Goal: Find specific page/section: Find specific page/section

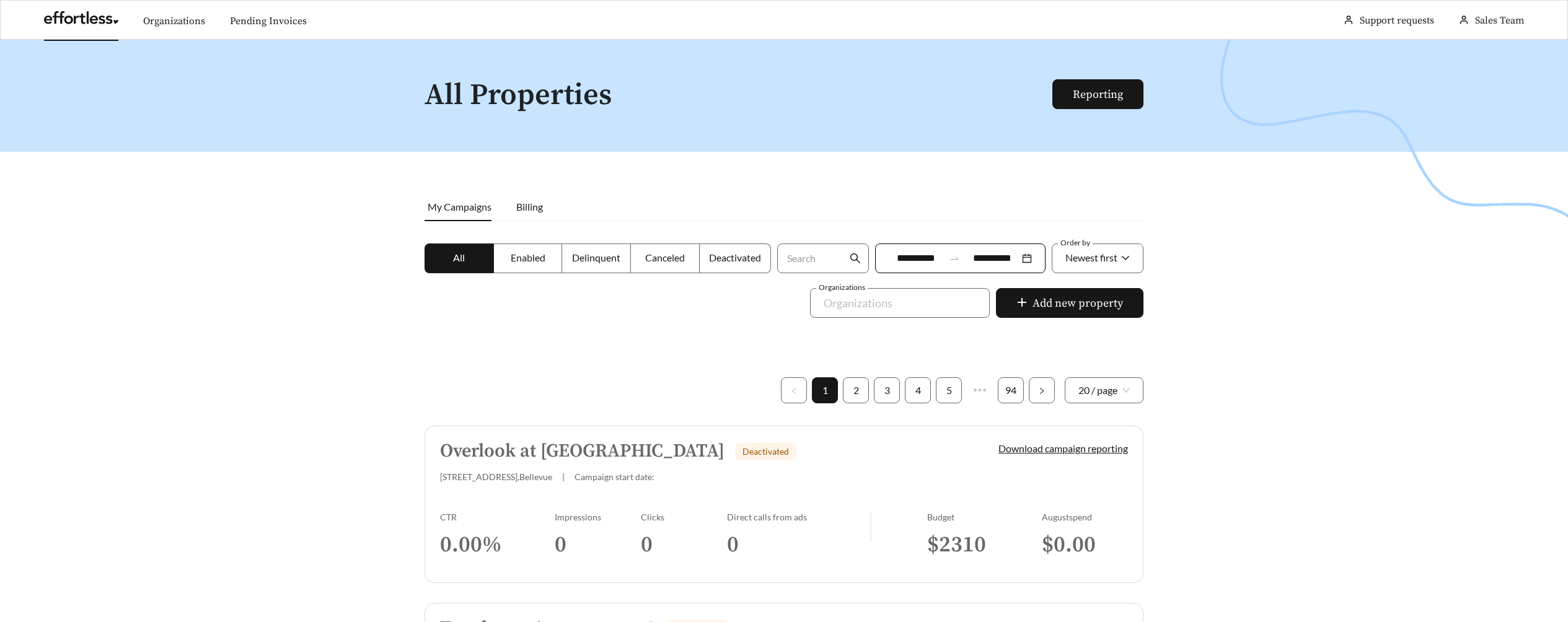
click at [72, 23] on link at bounding box center [81, 21] width 74 height 12
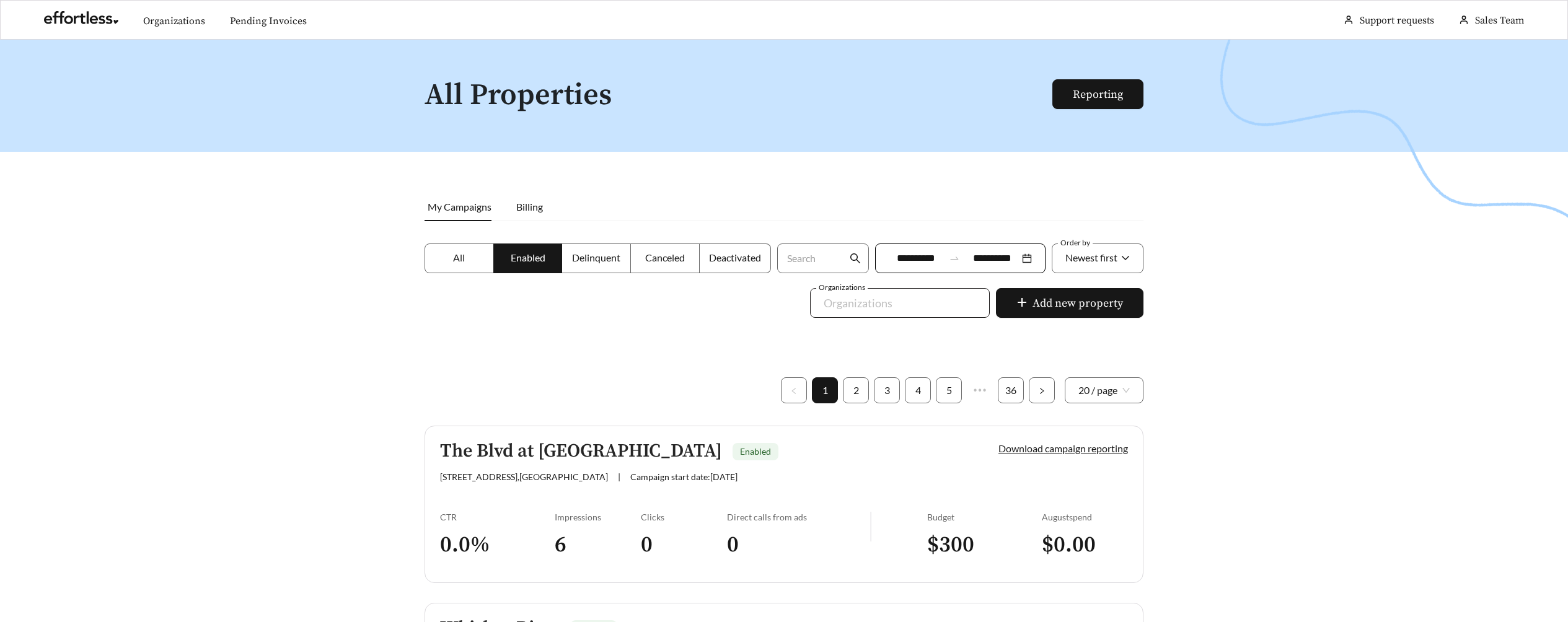
click at [901, 306] on div at bounding box center [891, 303] width 151 height 19
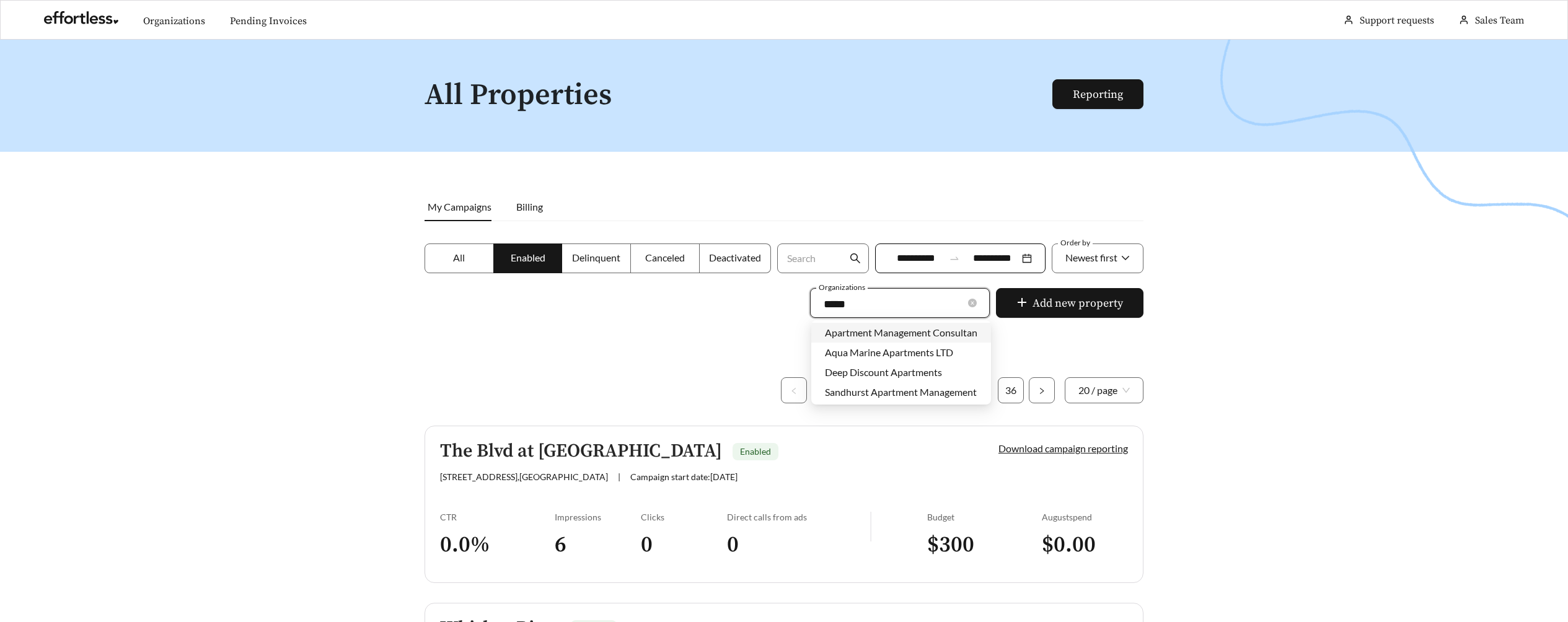
type input "******"
click at [892, 330] on span "Apartment Management Consultants" at bounding box center [906, 332] width 161 height 11
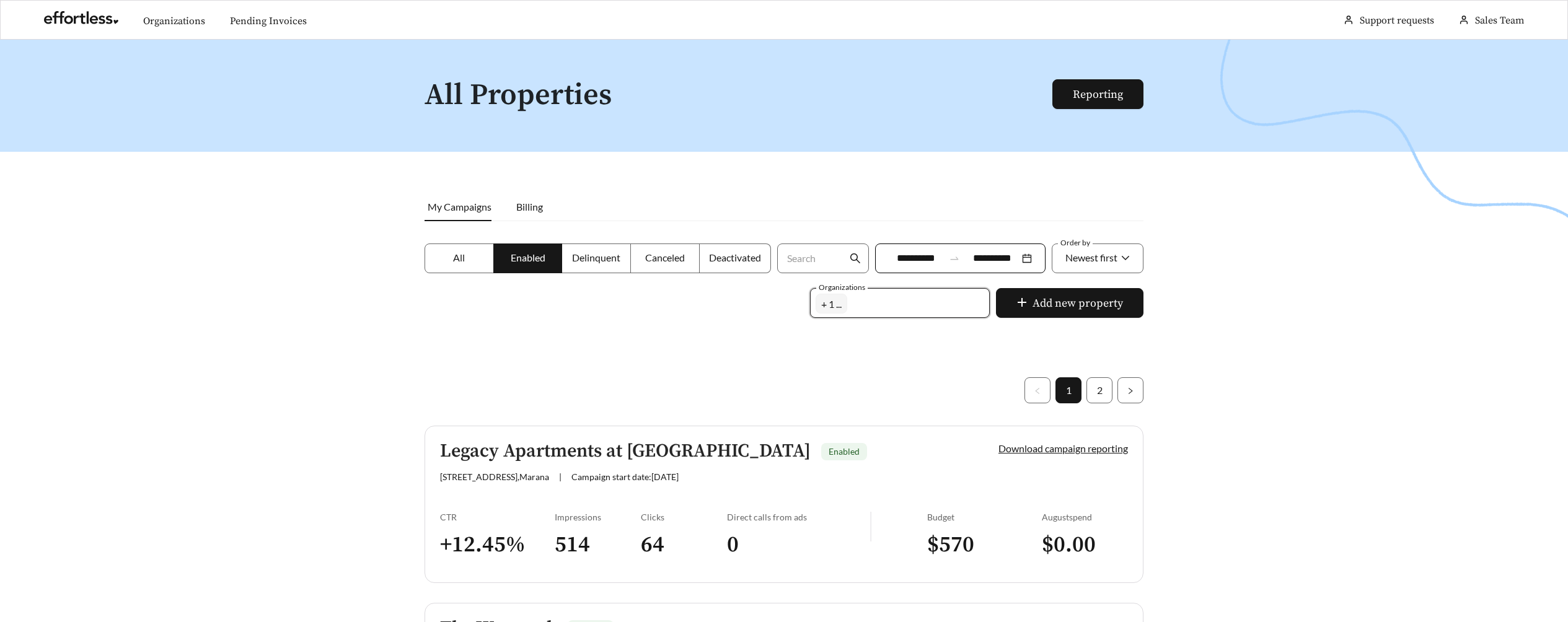
click at [564, 341] on div at bounding box center [784, 350] width 1568 height 622
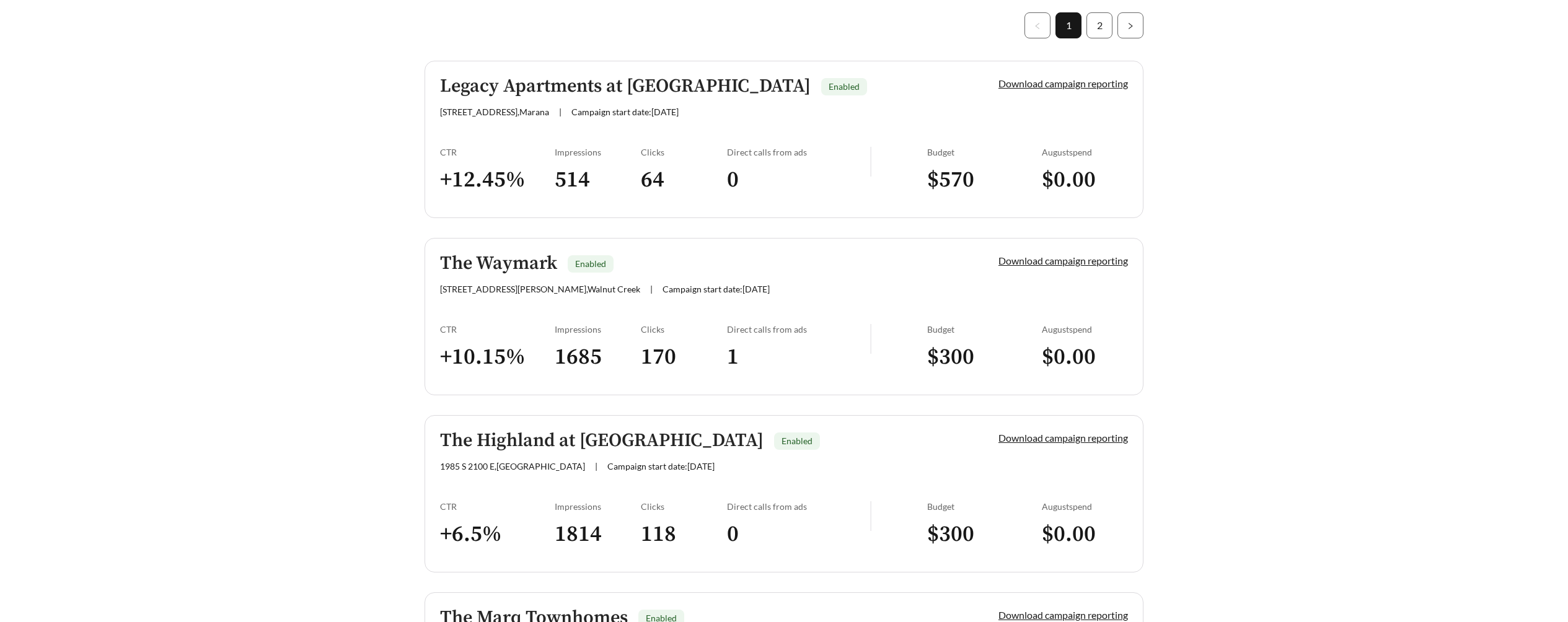
scroll to position [365, 0]
click at [623, 449] on h5 "The Highland at [GEOGRAPHIC_DATA]" at bounding box center [602, 439] width 324 height 20
